Goal: Task Accomplishment & Management: Use online tool/utility

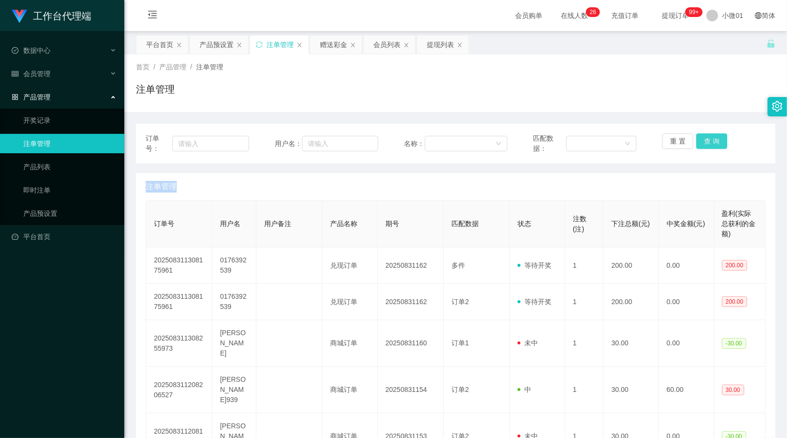
click at [710, 135] on button "查 询" at bounding box center [711, 142] width 31 height 16
click at [710, 135] on div "重 置 查 询" at bounding box center [713, 144] width 103 height 20
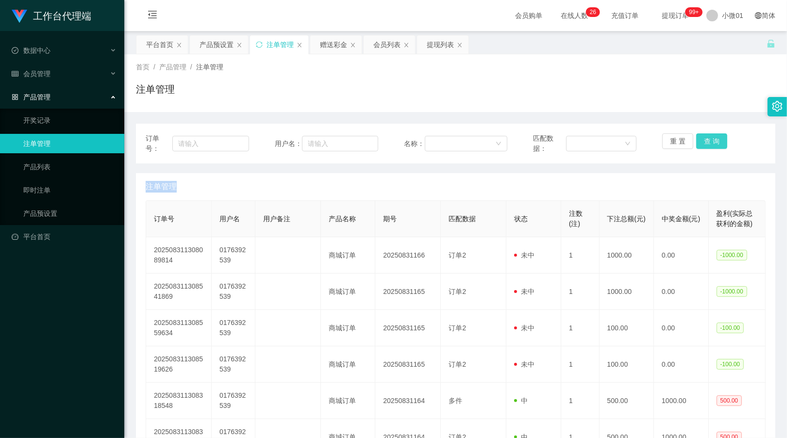
click at [710, 135] on button "查 询" at bounding box center [711, 142] width 31 height 16
click at [219, 49] on div "产品预设置" at bounding box center [217, 44] width 34 height 18
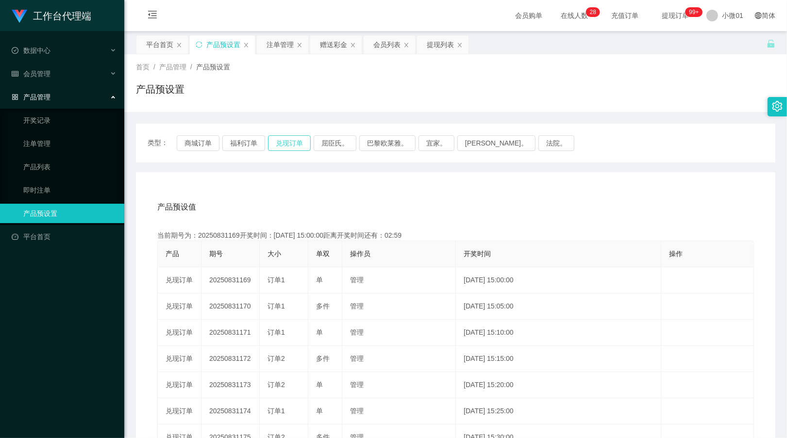
click at [297, 144] on button "兑现订单" at bounding box center [289, 143] width 43 height 16
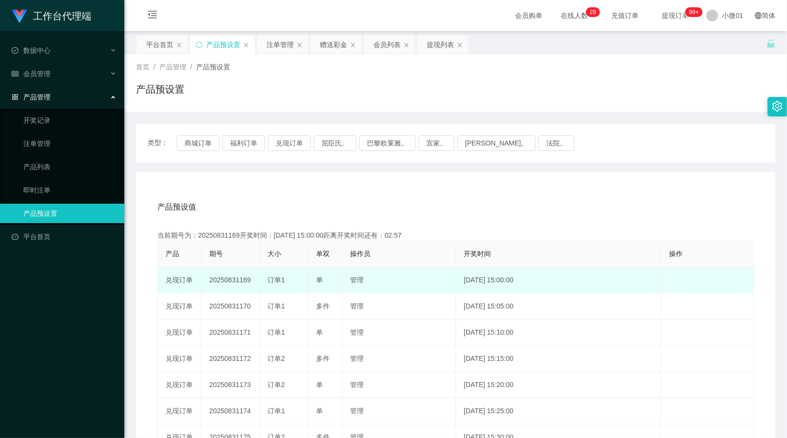
click at [234, 277] on td "20250831169" at bounding box center [231, 281] width 58 height 26
copy td "20250831169"
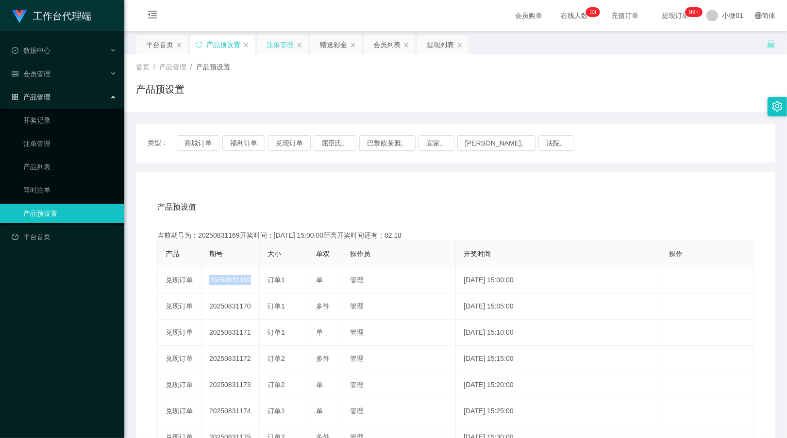
click at [274, 43] on div "注单管理" at bounding box center [280, 44] width 27 height 18
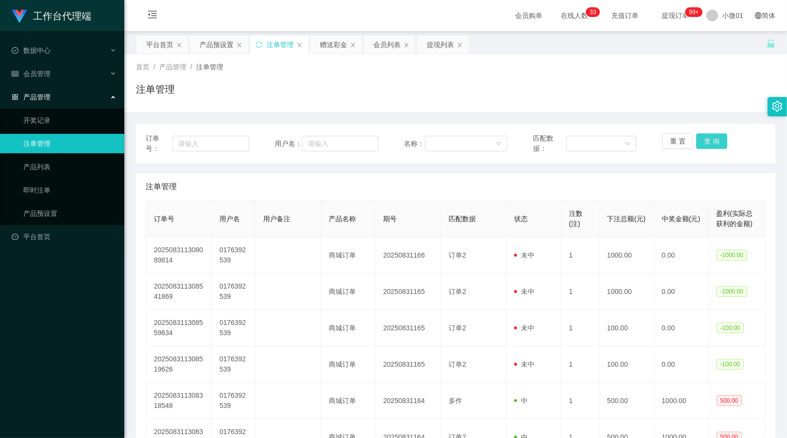
click at [700, 147] on button "查 询" at bounding box center [711, 142] width 31 height 16
click at [700, 147] on div "重 置 查 询" at bounding box center [713, 144] width 103 height 20
click at [700, 147] on button "查 询" at bounding box center [711, 142] width 31 height 16
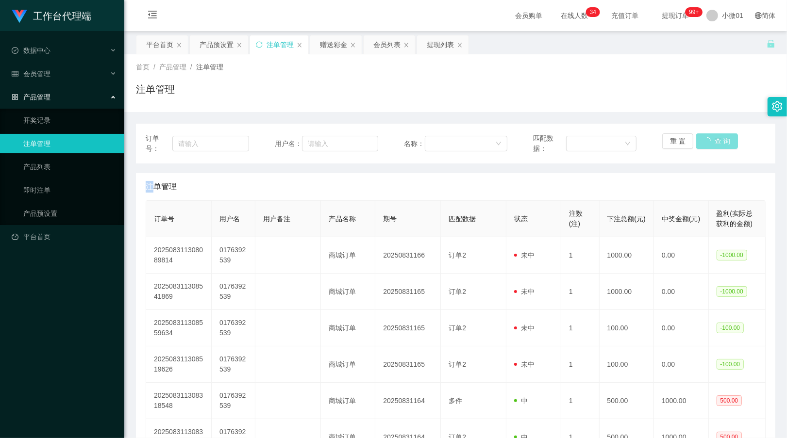
click at [700, 147] on button "查 询" at bounding box center [717, 142] width 42 height 16
click at [700, 147] on div "重 置 查 询" at bounding box center [713, 144] width 103 height 20
click at [700, 147] on button "查 询" at bounding box center [711, 142] width 31 height 16
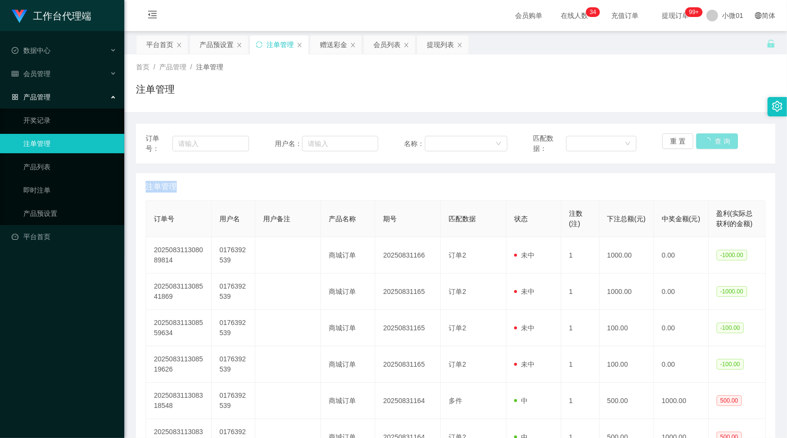
click at [700, 147] on div "重 置 查 询" at bounding box center [713, 144] width 103 height 20
click at [704, 137] on button "查 询" at bounding box center [711, 142] width 31 height 16
click at [704, 137] on div "重 置 查 询" at bounding box center [713, 144] width 103 height 20
click at [704, 137] on button "查 询" at bounding box center [711, 142] width 31 height 16
click at [704, 137] on div "重 置 查 询" at bounding box center [713, 144] width 103 height 20
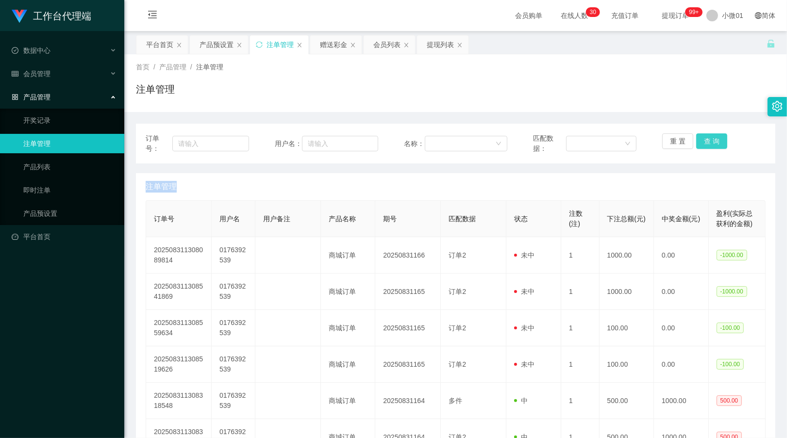
click at [704, 137] on button "查 询" at bounding box center [711, 142] width 31 height 16
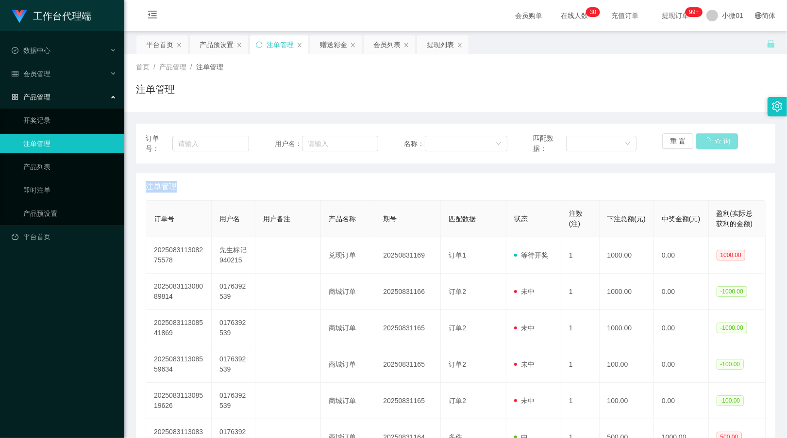
click at [704, 137] on button "查 询" at bounding box center [717, 142] width 42 height 16
click at [704, 137] on div "重 置 查 询" at bounding box center [713, 144] width 103 height 20
click at [704, 137] on button "查 询" at bounding box center [711, 142] width 31 height 16
click at [704, 137] on div "重 置 查 询" at bounding box center [713, 144] width 103 height 20
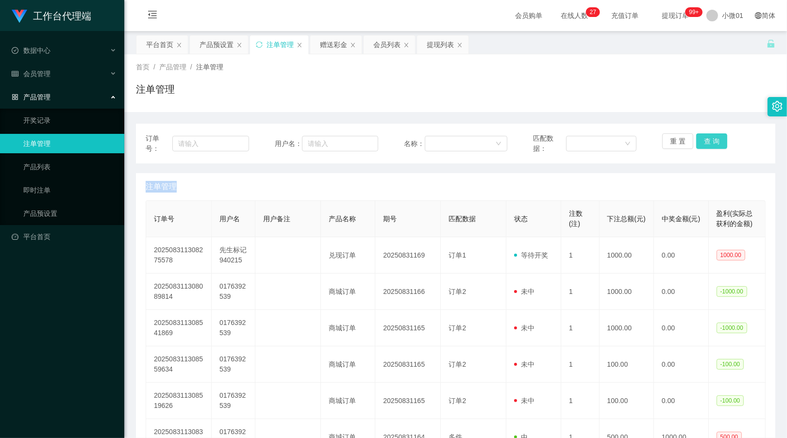
click at [704, 137] on button "查 询" at bounding box center [711, 142] width 31 height 16
click at [704, 137] on div "重 置 查 询" at bounding box center [713, 144] width 103 height 20
click at [704, 137] on button "查 询" at bounding box center [711, 142] width 31 height 16
click at [704, 137] on div "重 置 查 询" at bounding box center [713, 144] width 103 height 20
click at [704, 137] on button "查 询" at bounding box center [711, 142] width 31 height 16
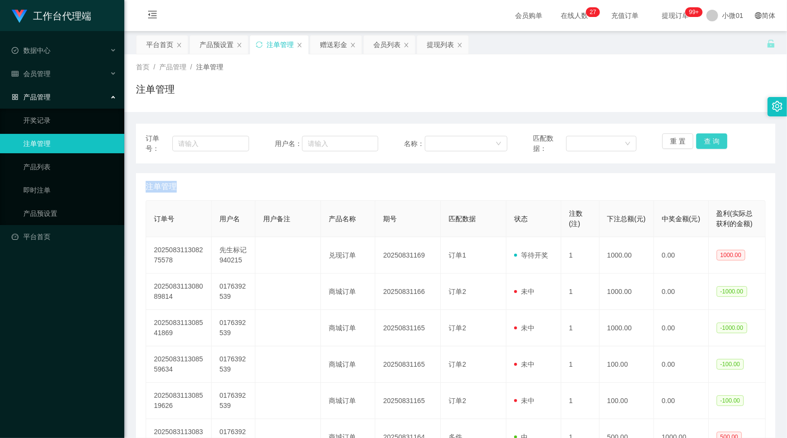
click at [704, 137] on div "重 置 查 询" at bounding box center [713, 144] width 103 height 20
click at [704, 137] on button "查 询" at bounding box center [711, 142] width 31 height 16
click at [704, 137] on button "查 询" at bounding box center [717, 142] width 42 height 16
click at [700, 136] on button "查 询" at bounding box center [711, 142] width 31 height 16
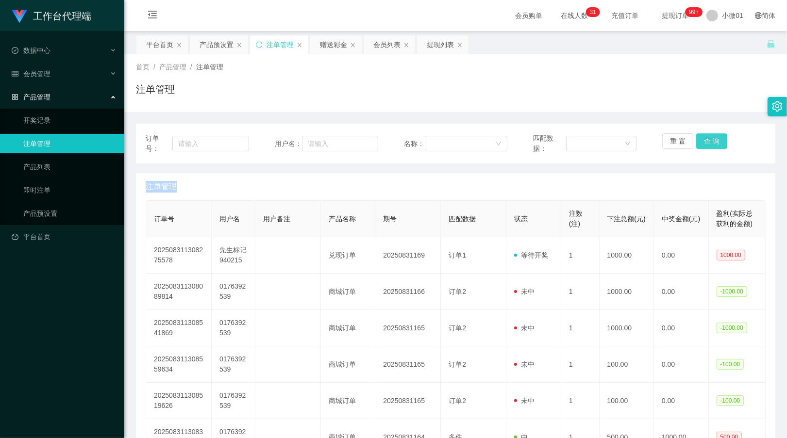
click at [700, 136] on div "重 置 查 询" at bounding box center [713, 144] width 103 height 20
click at [700, 136] on button "查 询" at bounding box center [711, 142] width 31 height 16
click at [700, 136] on button "查 询" at bounding box center [717, 142] width 42 height 16
click at [700, 136] on button "查 询" at bounding box center [711, 142] width 31 height 16
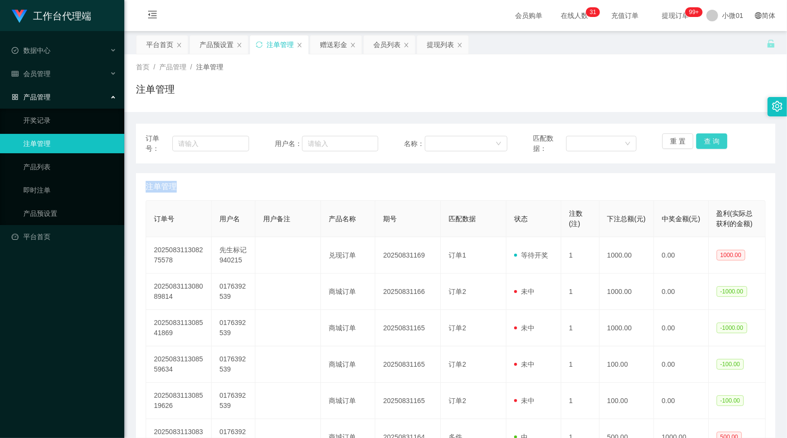
click at [700, 136] on button "查 询" at bounding box center [711, 142] width 31 height 16
click at [700, 136] on div "重 置 查 询" at bounding box center [713, 144] width 103 height 20
click at [700, 136] on button "查 询" at bounding box center [711, 142] width 31 height 16
click at [700, 136] on div "重 置 查 询" at bounding box center [713, 144] width 103 height 20
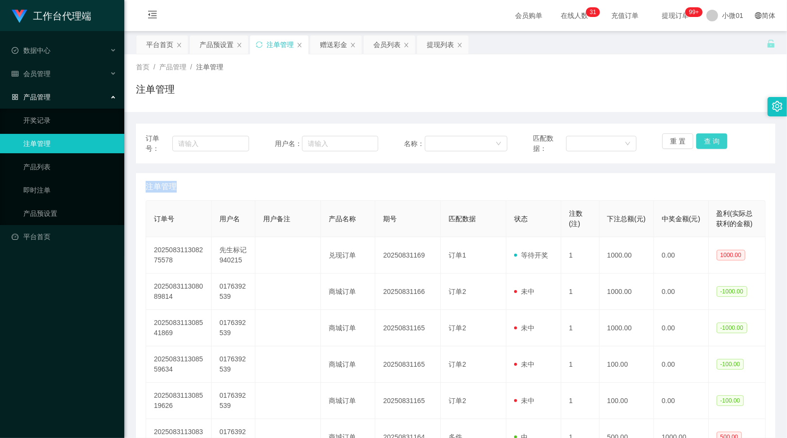
click at [700, 136] on button "查 询" at bounding box center [711, 142] width 31 height 16
click at [700, 136] on div "重 置 查 询" at bounding box center [713, 144] width 103 height 20
click at [700, 136] on button "查 询" at bounding box center [711, 142] width 31 height 16
click at [700, 136] on div "重 置 查 询" at bounding box center [713, 144] width 103 height 20
click at [700, 136] on button "查 询" at bounding box center [711, 142] width 31 height 16
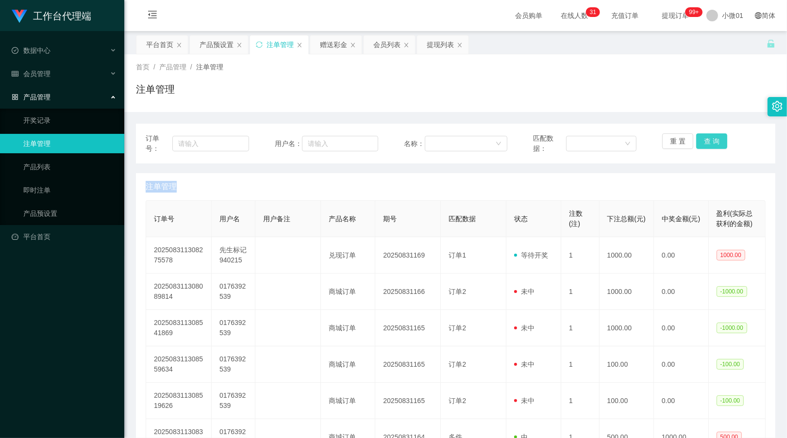
click at [700, 136] on div "重 置 查 询" at bounding box center [713, 144] width 103 height 20
click at [700, 136] on button "查 询" at bounding box center [711, 142] width 31 height 16
click at [704, 135] on button "查 询" at bounding box center [711, 142] width 31 height 16
click at [704, 135] on div "重 置 查 询" at bounding box center [713, 144] width 103 height 20
click at [704, 135] on button "查 询" at bounding box center [711, 142] width 31 height 16
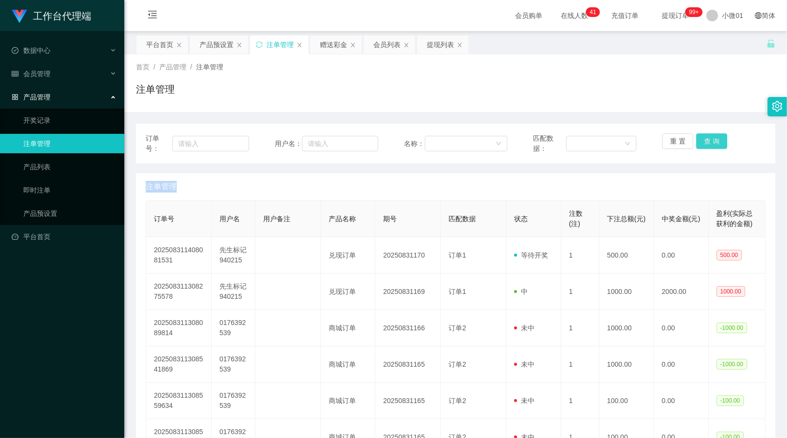
click at [704, 135] on div "重 置 查 询" at bounding box center [713, 144] width 103 height 20
click at [704, 135] on button "查 询" at bounding box center [711, 142] width 31 height 16
click at [704, 135] on div "重 置 查 询" at bounding box center [713, 144] width 103 height 20
click at [704, 135] on button "查 询" at bounding box center [711, 142] width 31 height 16
click at [704, 135] on div "重 置 查 询" at bounding box center [713, 144] width 103 height 20
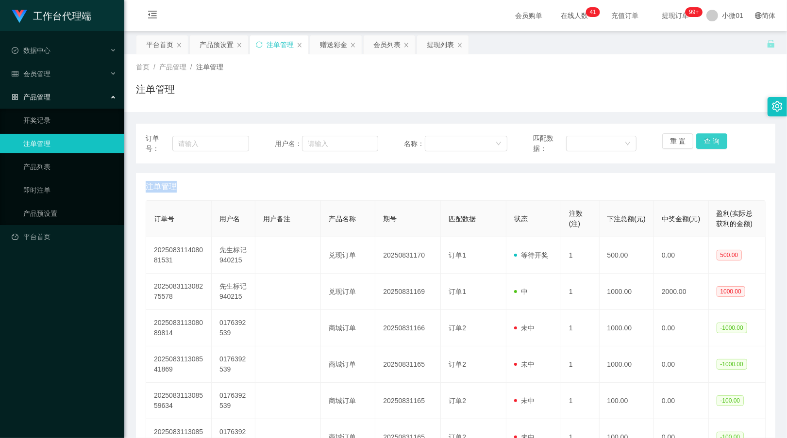
click at [704, 135] on button "查 询" at bounding box center [711, 142] width 31 height 16
click at [704, 135] on button "查 询" at bounding box center [717, 142] width 42 height 16
click at [319, 50] on div "赠送彩金" at bounding box center [335, 44] width 51 height 18
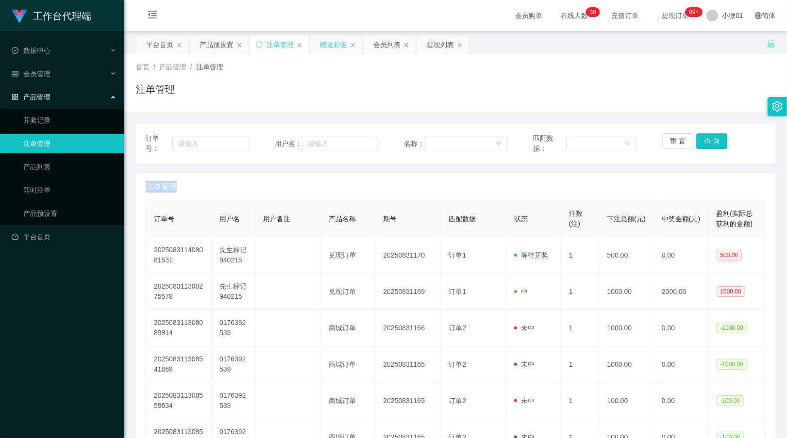
click at [325, 45] on div "赠送彩金" at bounding box center [333, 44] width 27 height 18
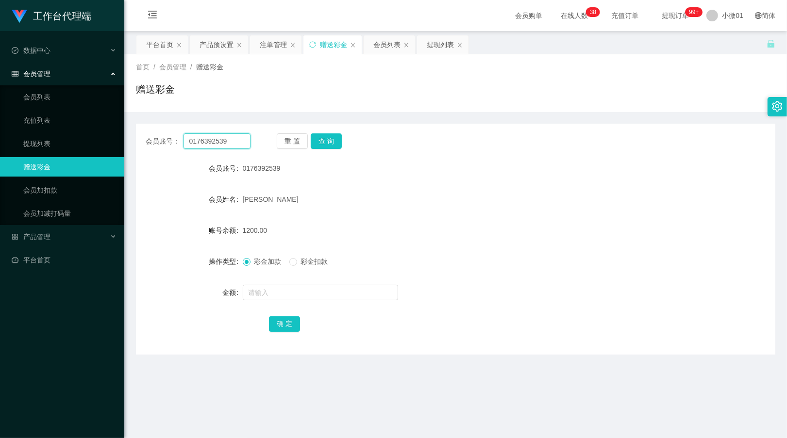
drag, startPoint x: 236, startPoint y: 137, endPoint x: 160, endPoint y: 137, distance: 75.8
click at [160, 137] on div "会员账号： 0176392539" at bounding box center [198, 142] width 105 height 16
paste input "Mrmark940215"
type input "Mrmark940215"
click at [326, 140] on button "查 询" at bounding box center [326, 142] width 31 height 16
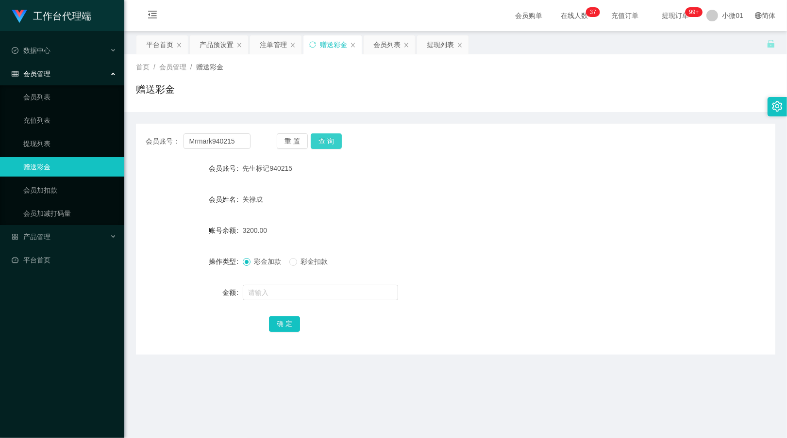
click at [326, 140] on button "查 询" at bounding box center [326, 142] width 31 height 16
click at [326, 140] on button "查 询" at bounding box center [332, 142] width 42 height 16
click at [333, 47] on div "赠送彩金" at bounding box center [333, 44] width 27 height 18
click at [324, 138] on button "查 询" at bounding box center [326, 142] width 31 height 16
